Goal: Task Accomplishment & Management: Use online tool/utility

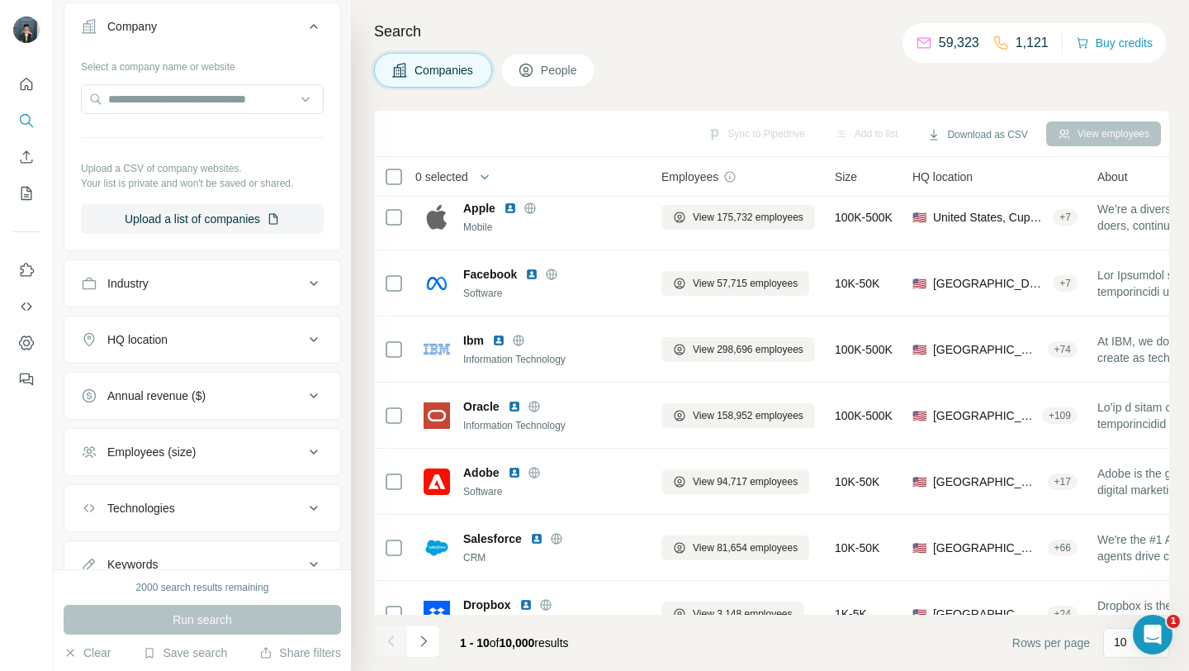
scroll to position [342, 0]
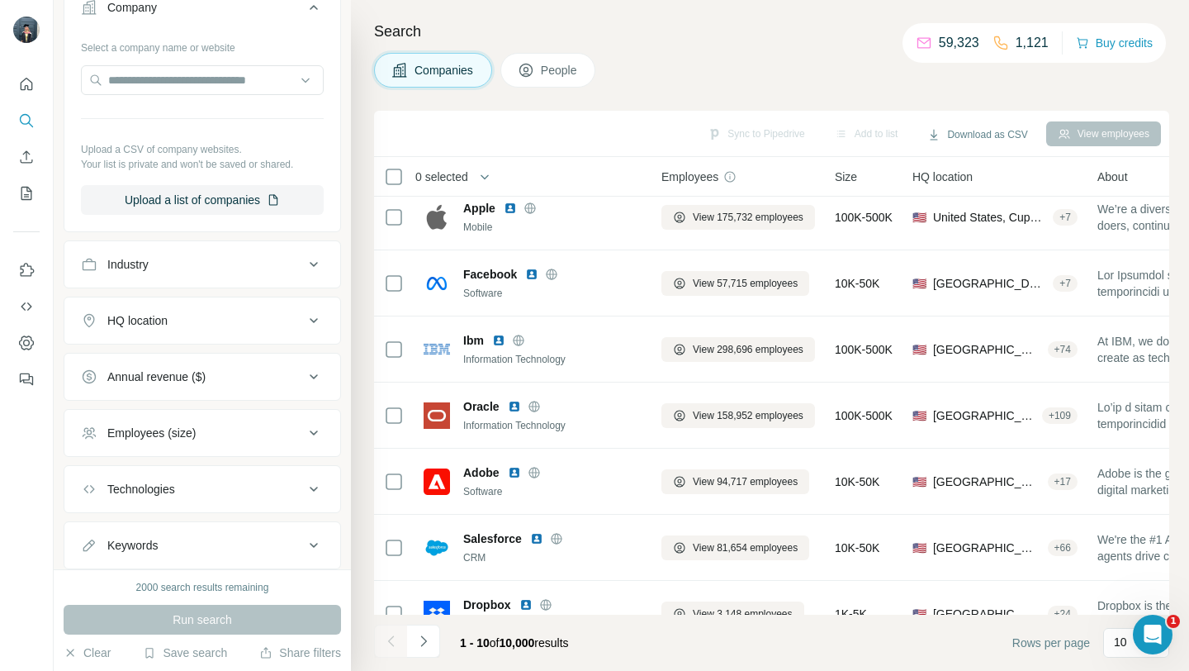
click at [300, 270] on div "Industry" at bounding box center [192, 264] width 223 height 17
click at [160, 312] on input at bounding box center [194, 305] width 204 height 18
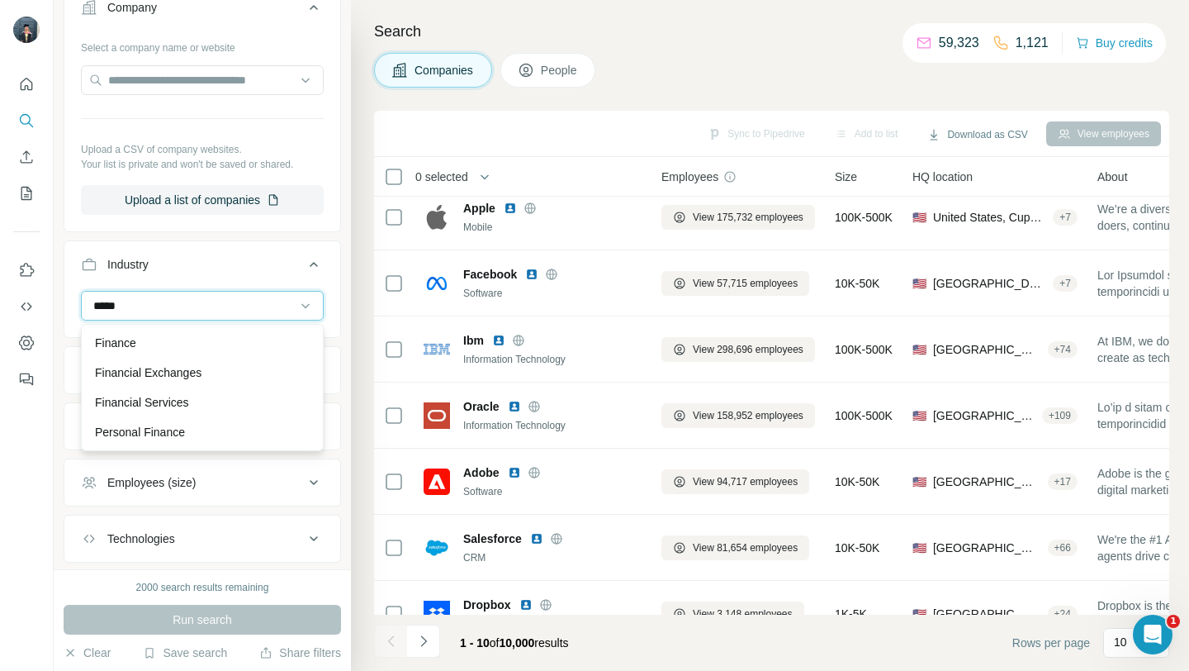
type input "*****"
click at [136, 336] on p "Finance" at bounding box center [115, 342] width 41 height 17
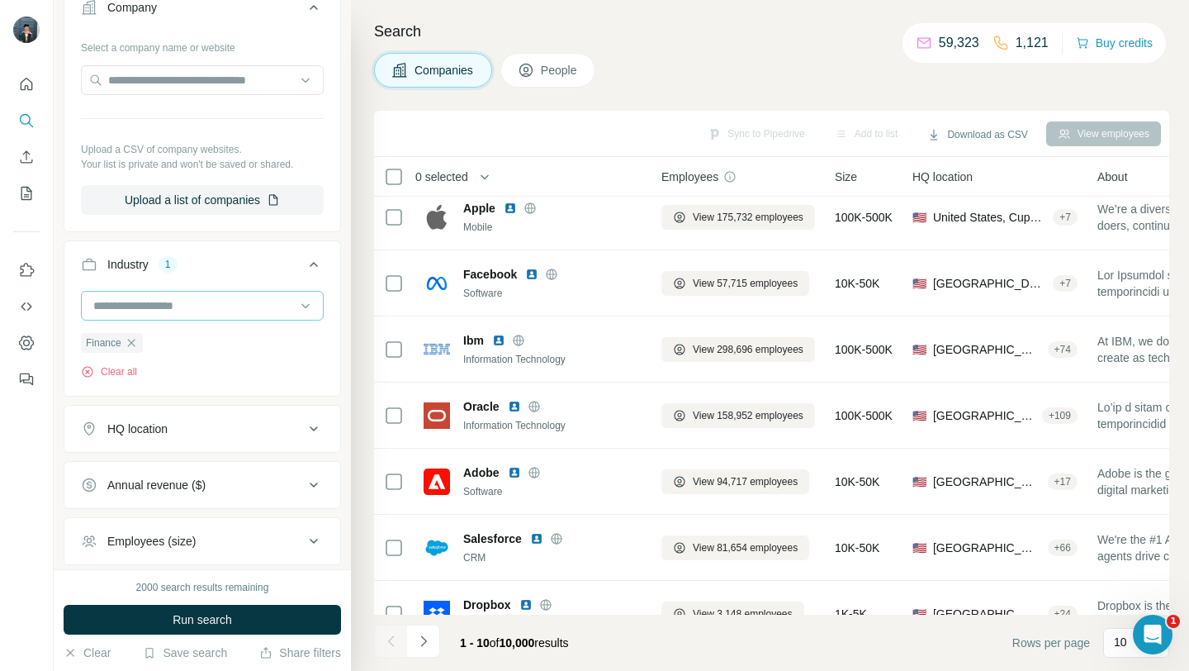
click at [151, 315] on div at bounding box center [194, 306] width 204 height 28
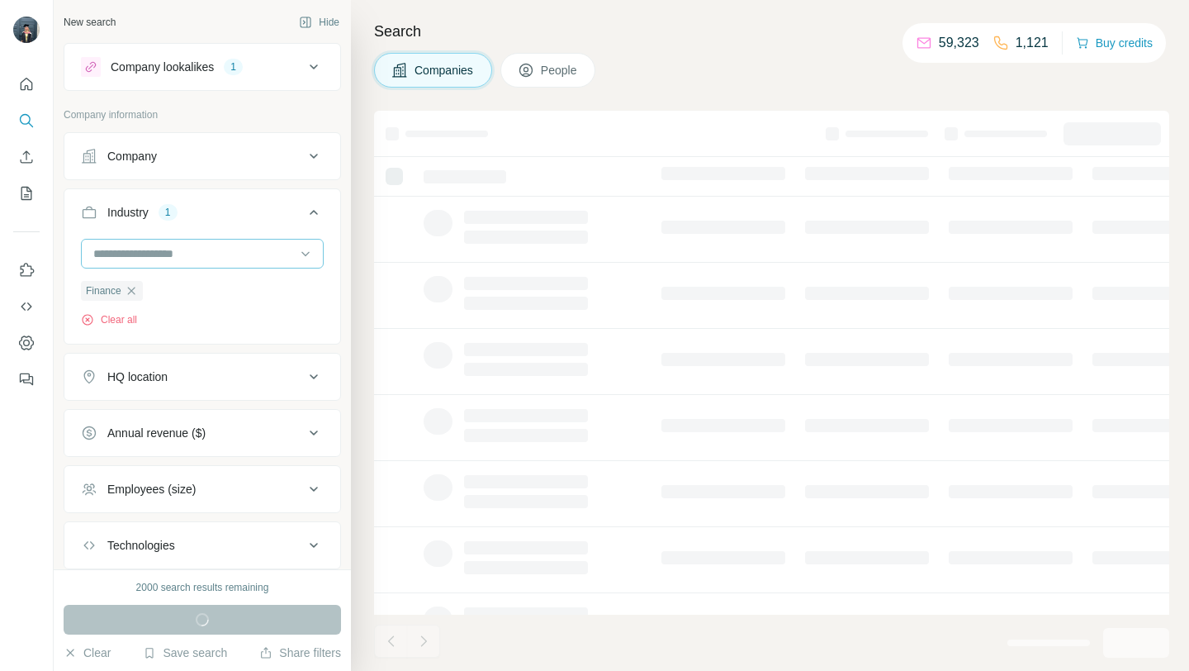
click at [187, 250] on input at bounding box center [194, 253] width 204 height 18
click at [130, 245] on input at bounding box center [194, 253] width 204 height 18
click at [139, 250] on input at bounding box center [194, 253] width 204 height 18
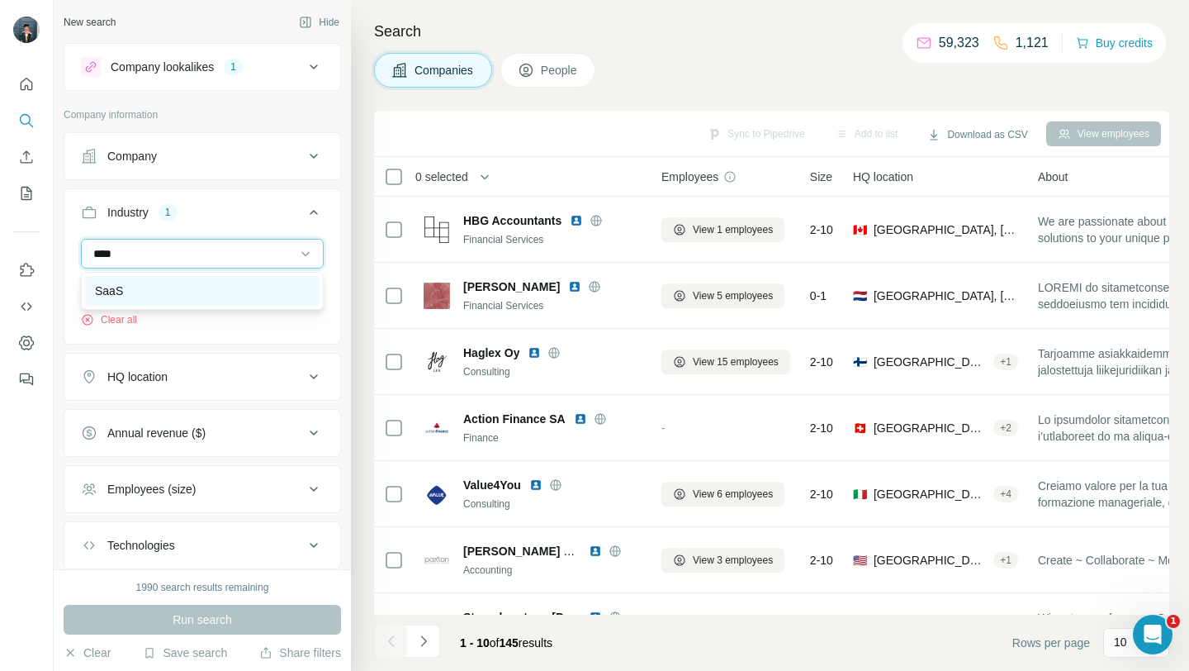
type input "****"
click at [183, 282] on div "SaaS" at bounding box center [202, 290] width 215 height 17
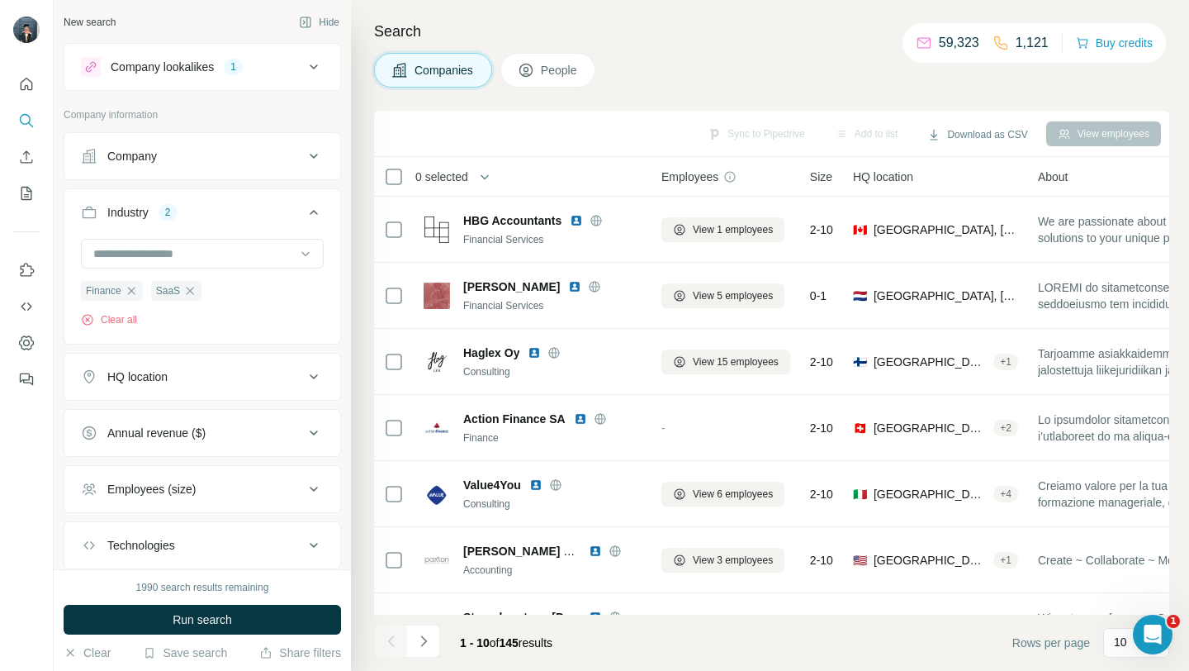
click at [300, 71] on div "Company lookalikes 1" at bounding box center [192, 67] width 223 height 20
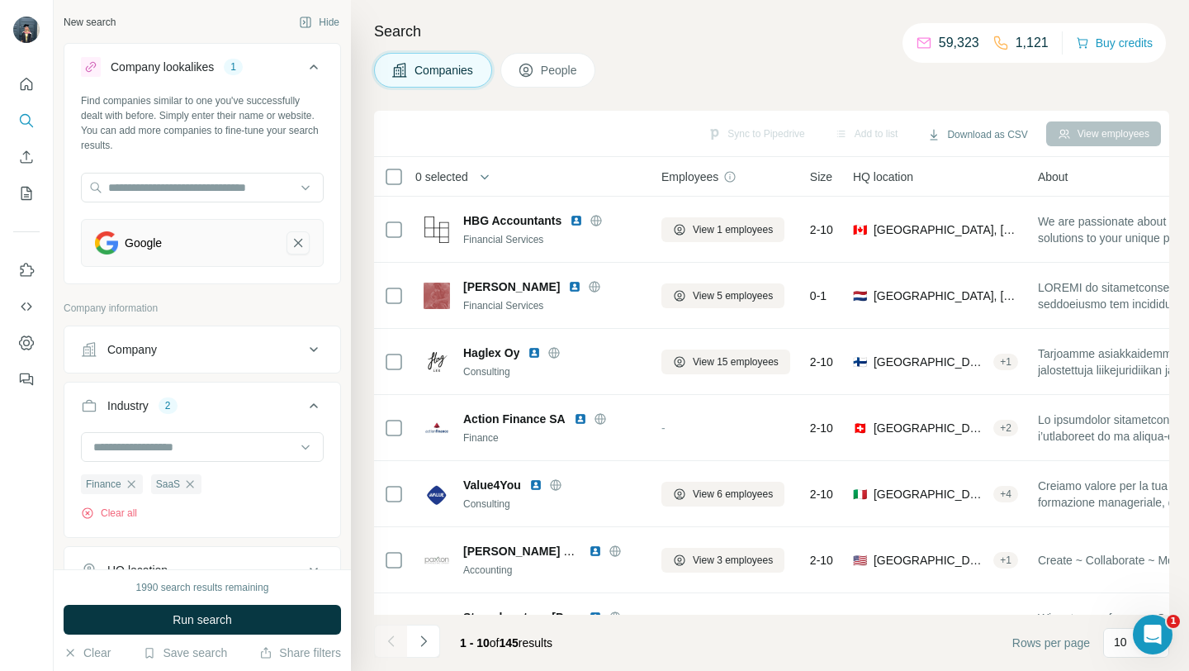
click at [301, 248] on icon "Google-remove-button" at bounding box center [298, 243] width 15 height 17
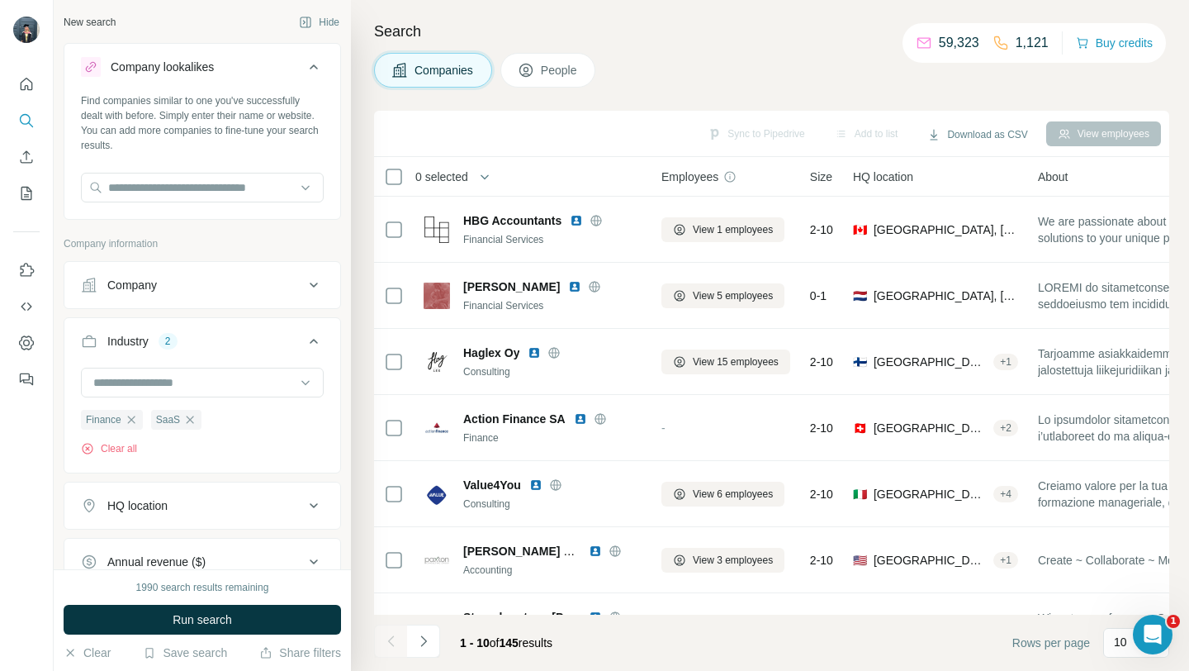
click at [313, 56] on button "Company lookalikes" at bounding box center [202, 70] width 276 height 46
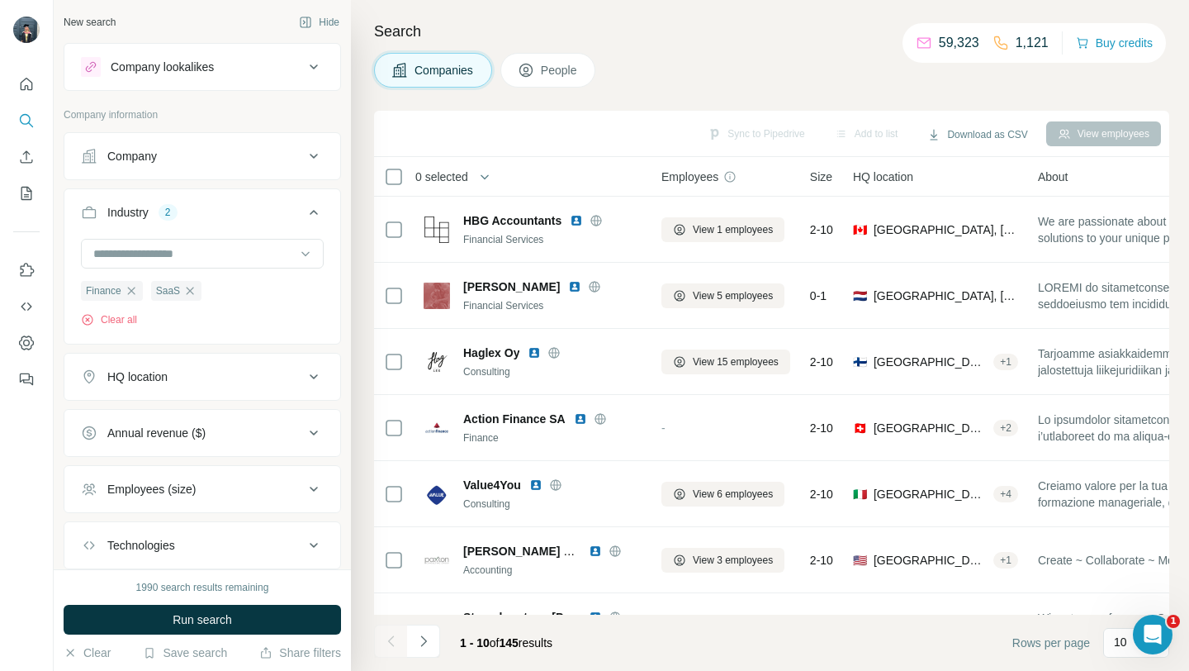
scroll to position [102, 0]
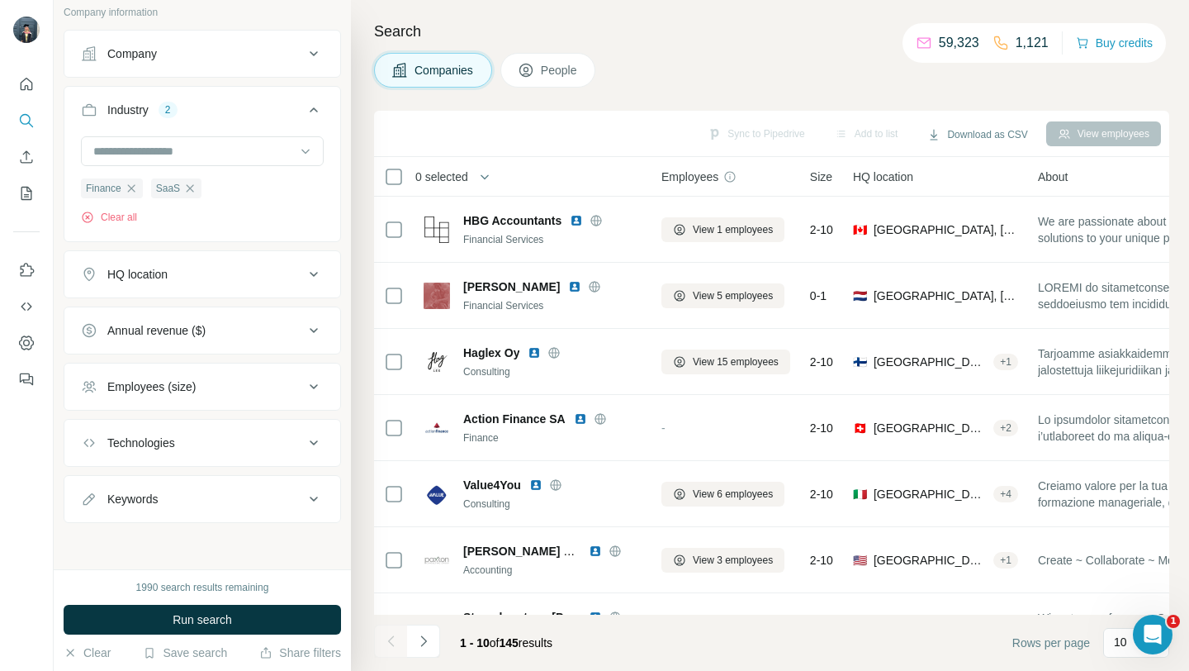
click at [223, 286] on button "HQ location" at bounding box center [202, 274] width 276 height 40
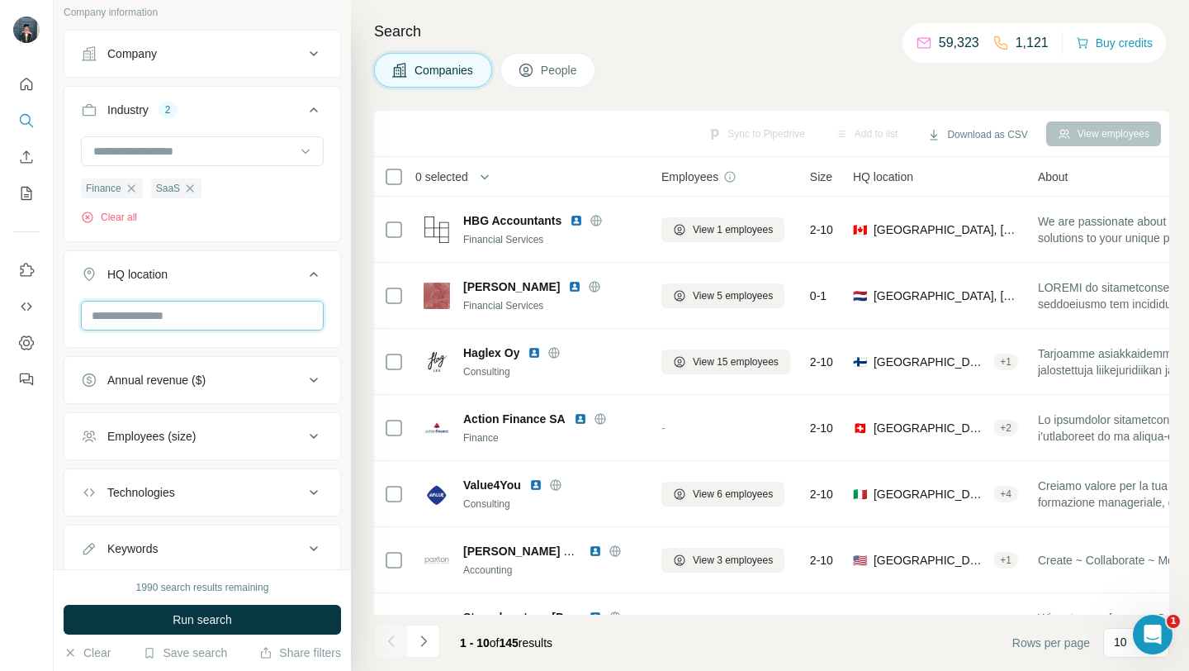
click at [174, 319] on input "text" at bounding box center [202, 316] width 243 height 30
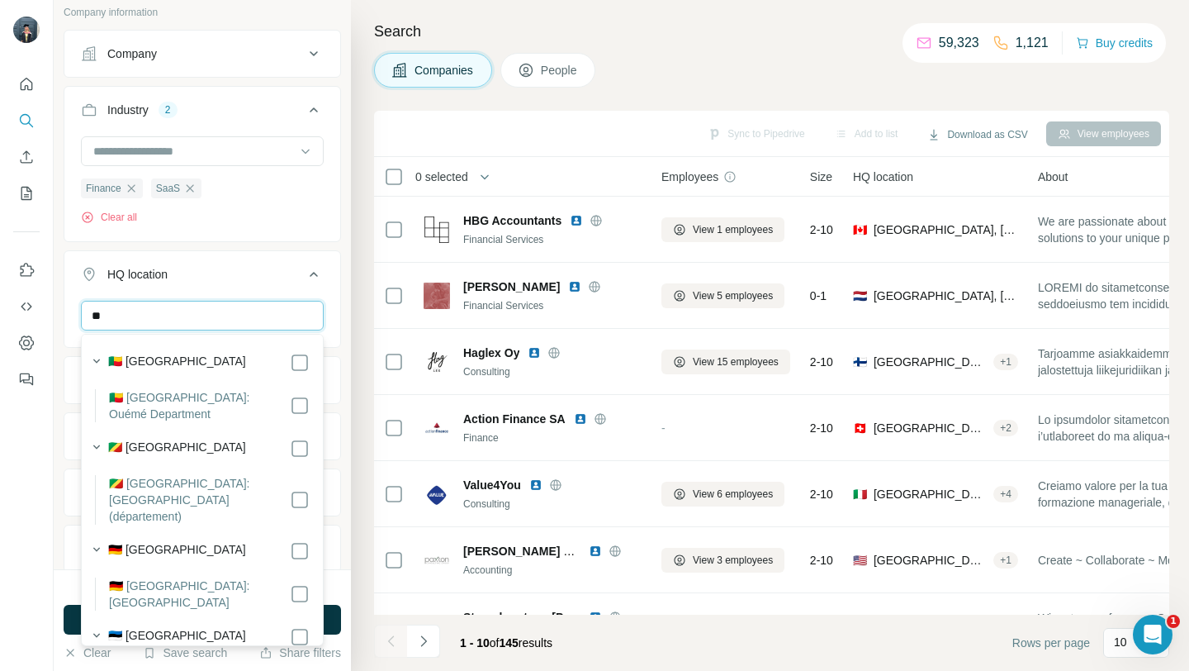
type input "*"
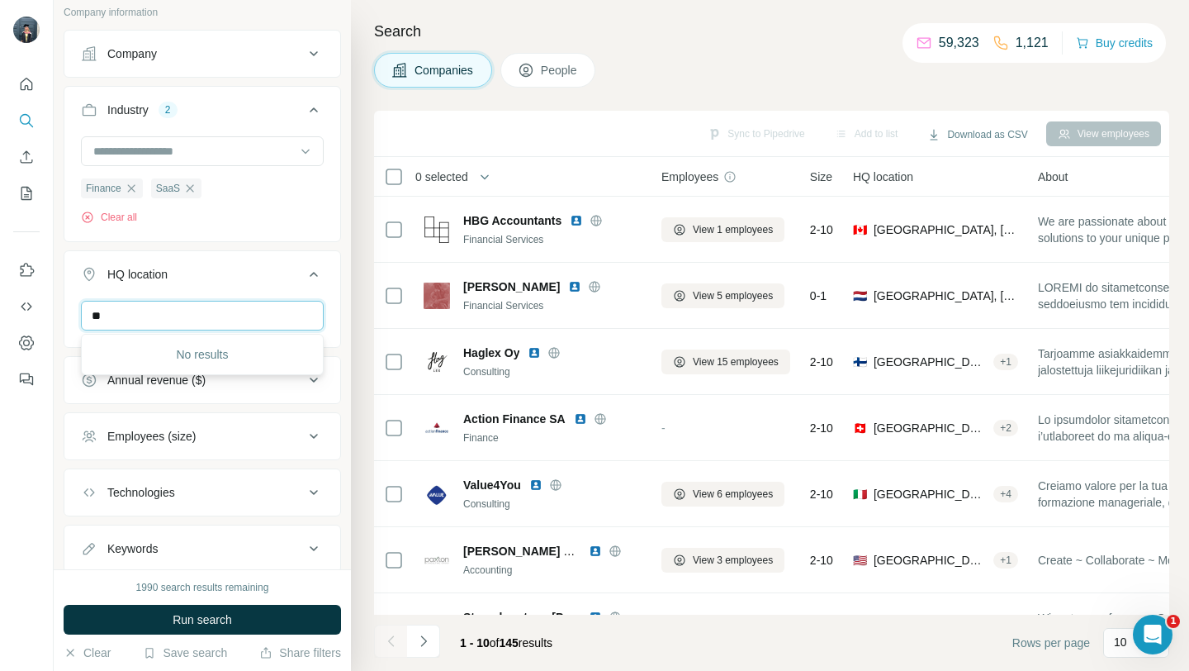
type input "*"
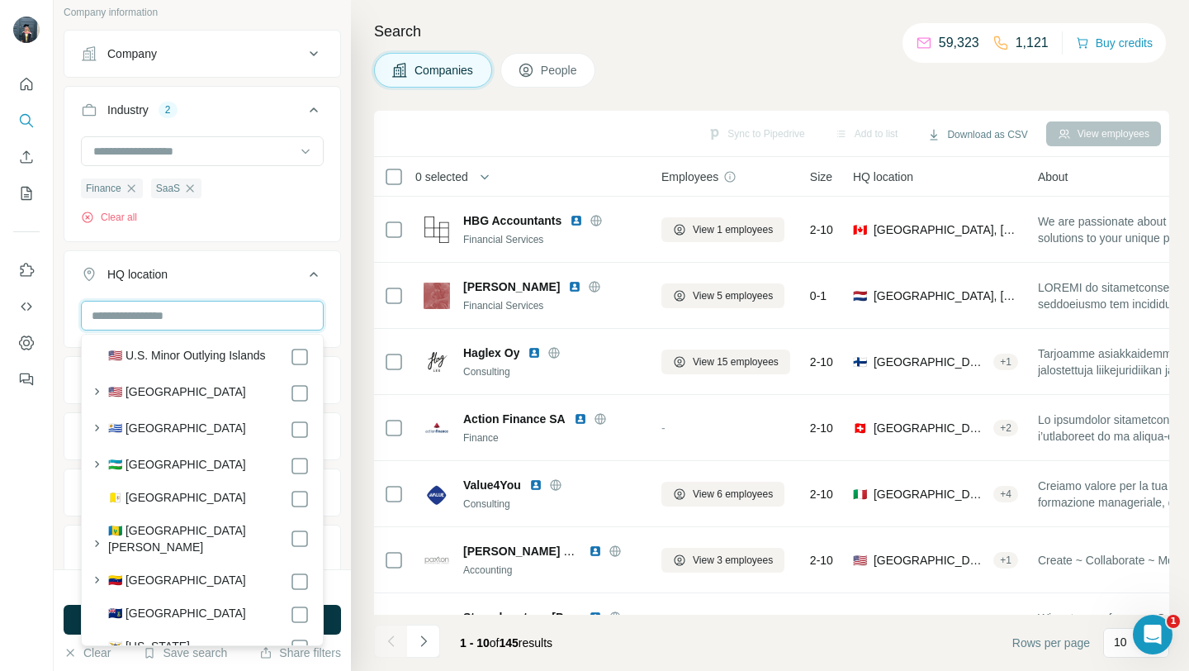
scroll to position [8929, 0]
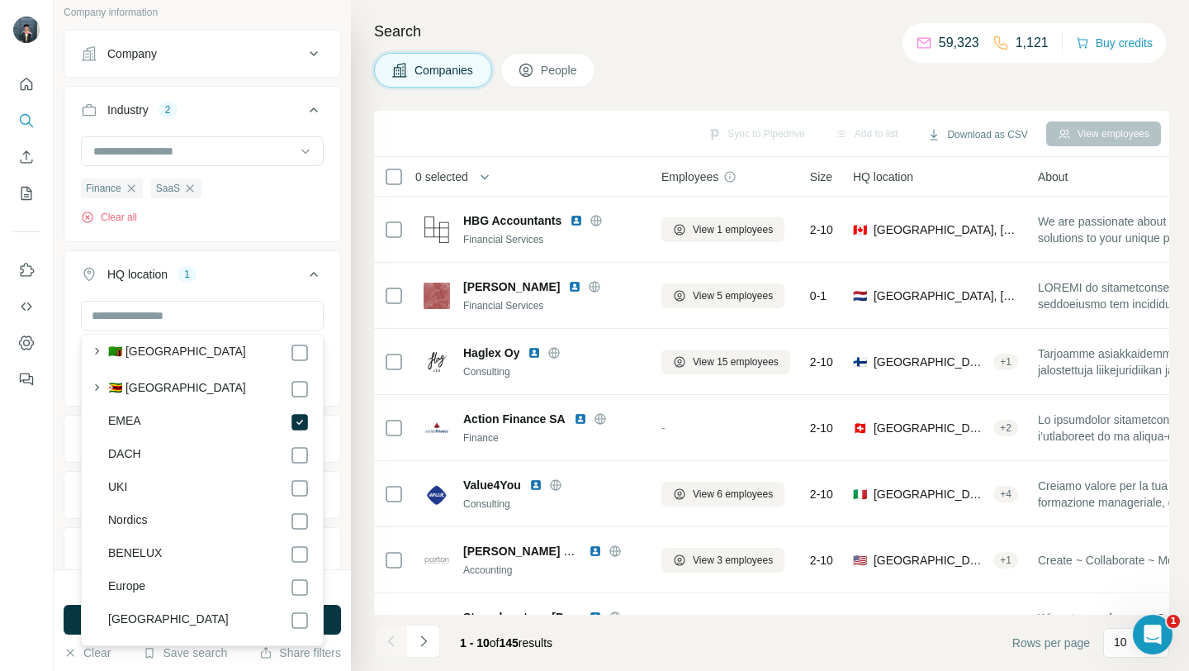
click at [338, 253] on div "HQ location 1 EMEA Clear all" at bounding box center [202, 328] width 277 height 156
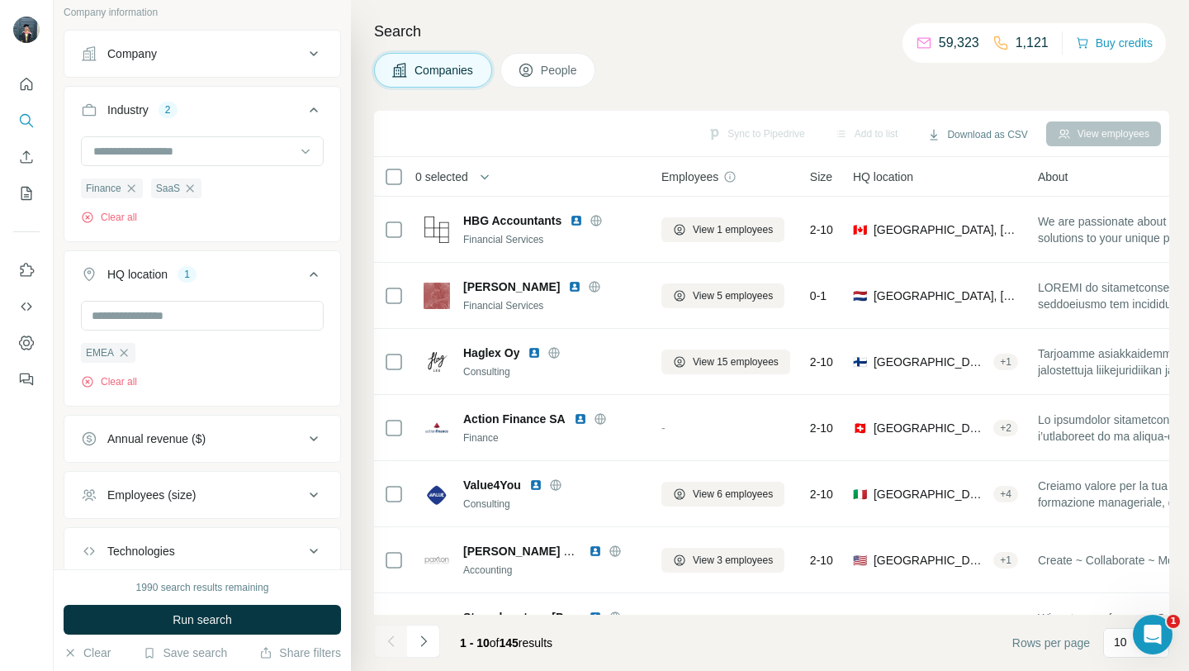
scroll to position [211, 0]
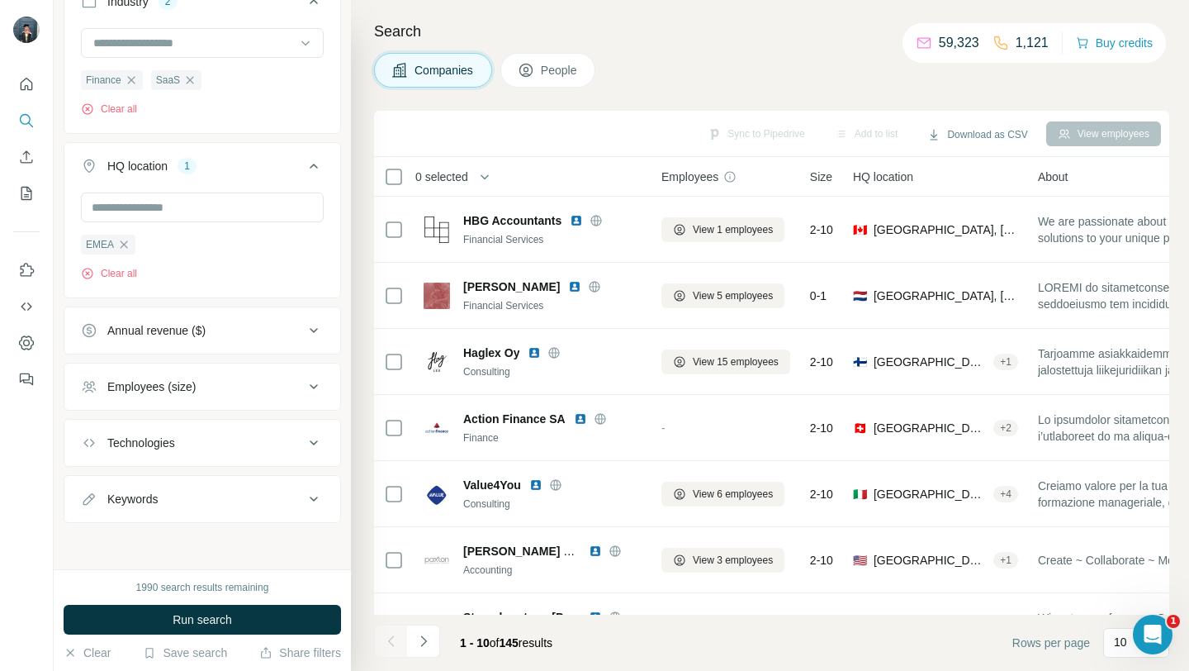
click at [233, 391] on div "Employees (size)" at bounding box center [192, 386] width 223 height 17
click at [86, 516] on icon at bounding box center [91, 514] width 20 height 20
click at [92, 549] on icon at bounding box center [91, 544] width 20 height 20
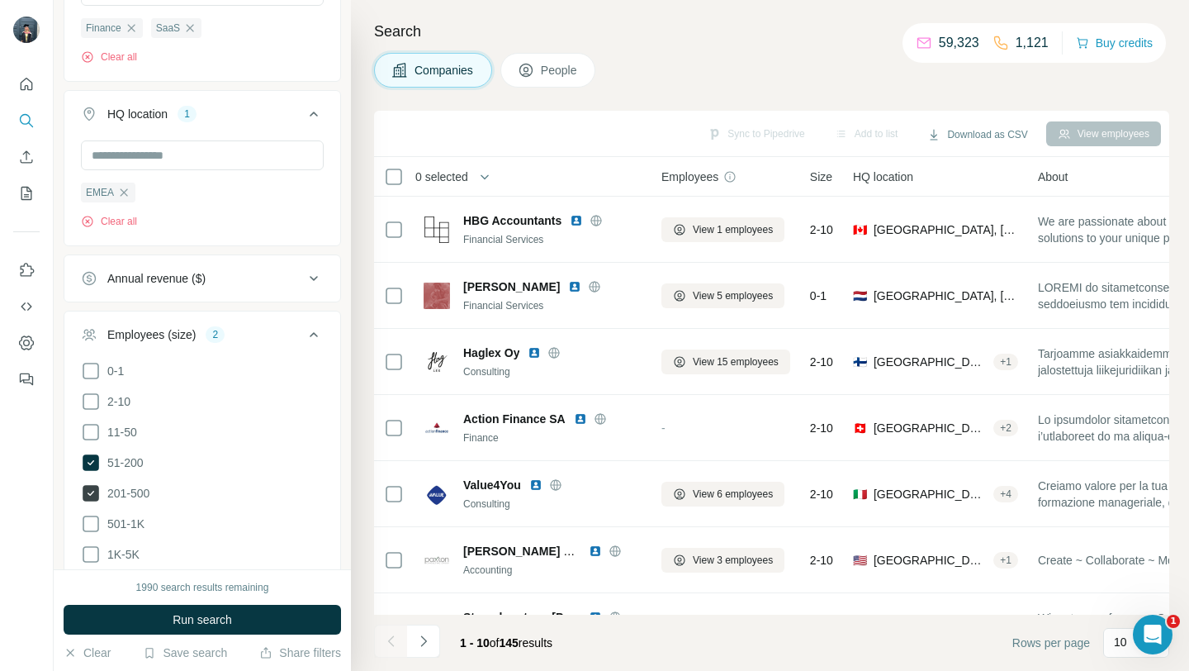
scroll to position [273, 0]
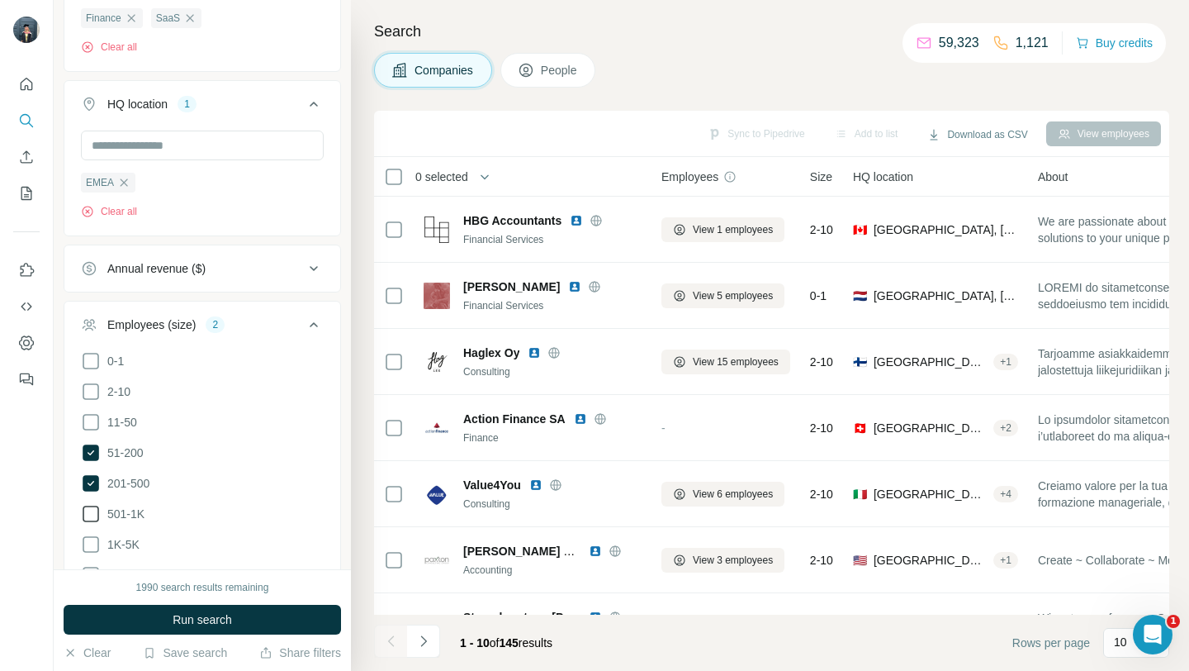
click at [93, 512] on icon at bounding box center [91, 514] width 20 height 20
click at [156, 619] on button "Run search" at bounding box center [202, 620] width 277 height 30
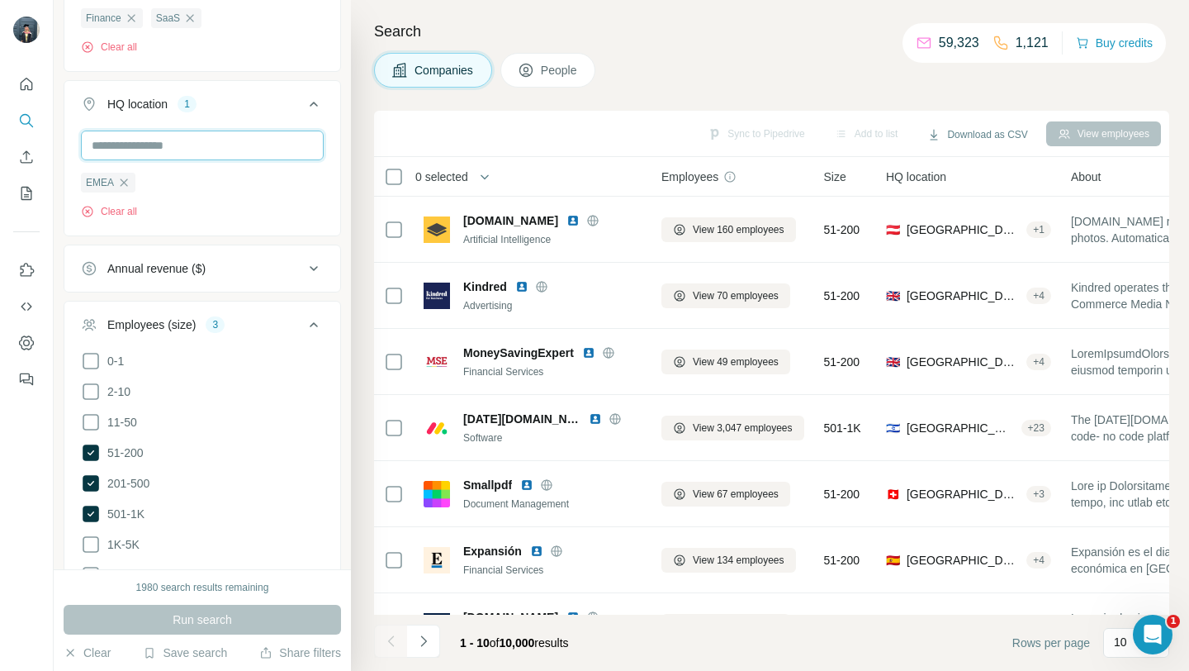
click at [153, 158] on input "text" at bounding box center [202, 145] width 243 height 30
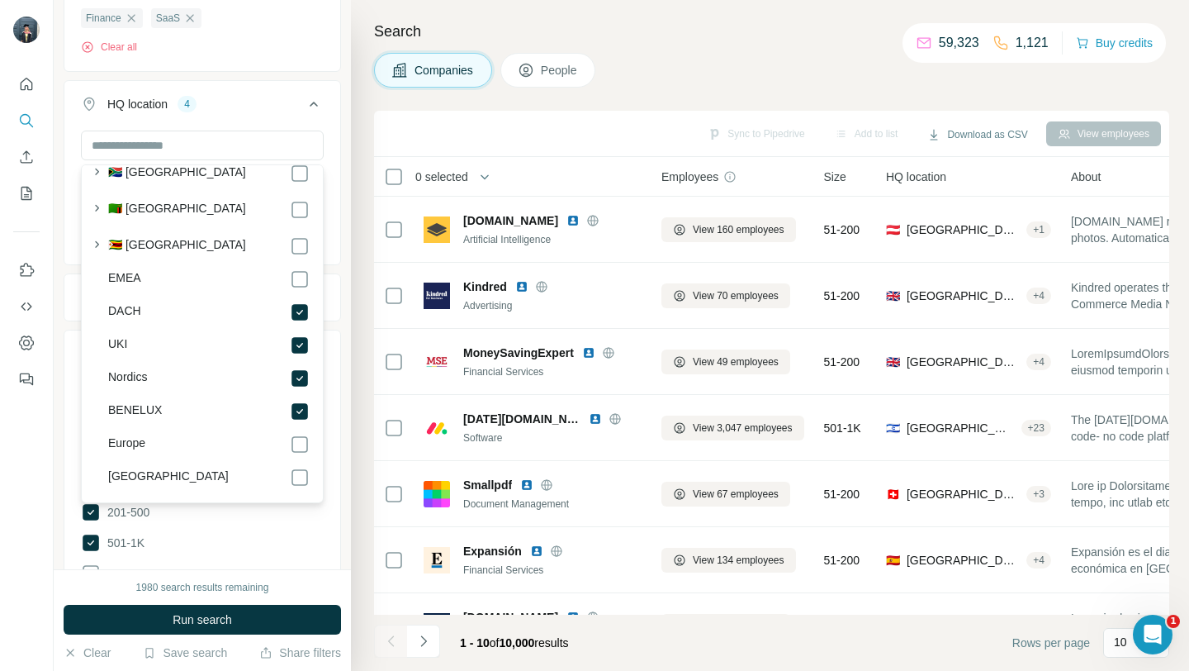
click at [342, 443] on div "New search Hide Company lookalikes Company information Company Industry 2 Finan…" at bounding box center [202, 284] width 297 height 569
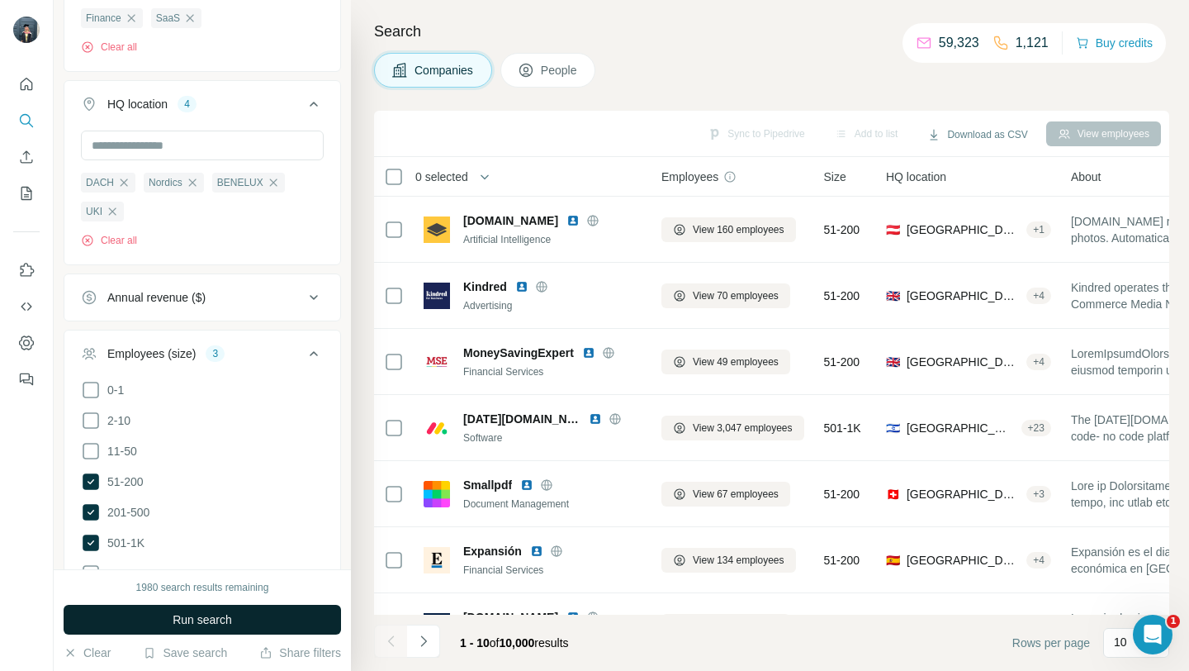
click at [103, 614] on button "Run search" at bounding box center [202, 620] width 277 height 30
